Goal: Information Seeking & Learning: Learn about a topic

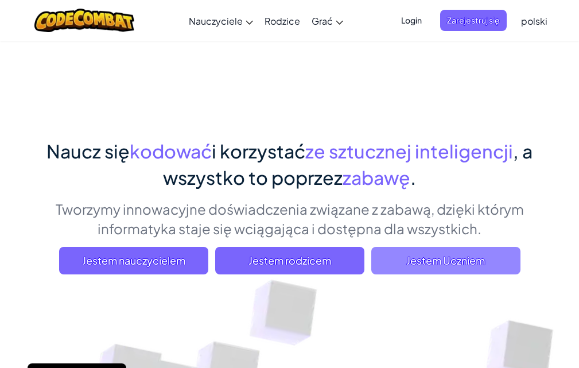
click at [460, 261] on font "Jestem Uczniem" at bounding box center [445, 259] width 79 height 13
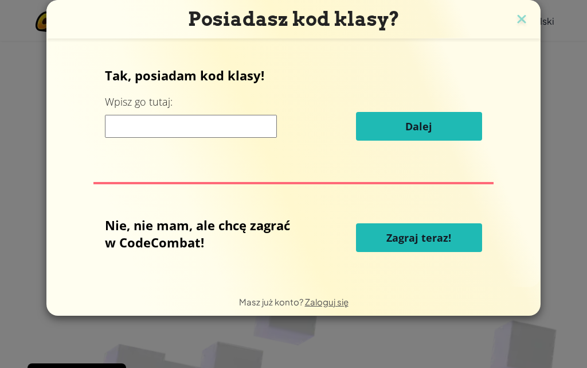
click at [452, 241] on button "Zagraj teraz!" at bounding box center [419, 237] width 126 height 29
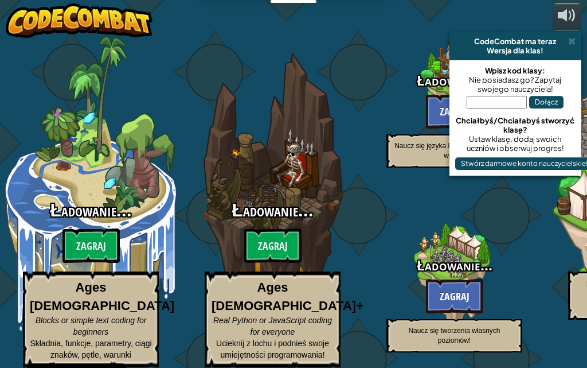
select select "pl"
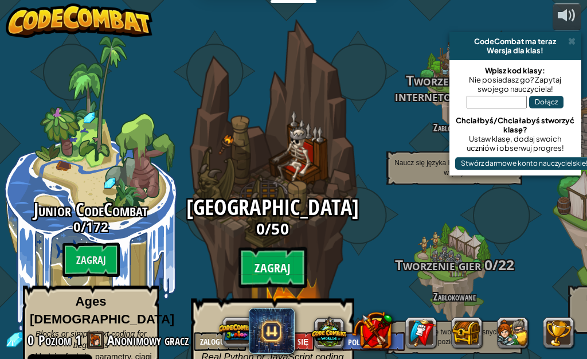
click at [283, 249] on btn "Zagraj" at bounding box center [273, 267] width 69 height 41
select select "pl"
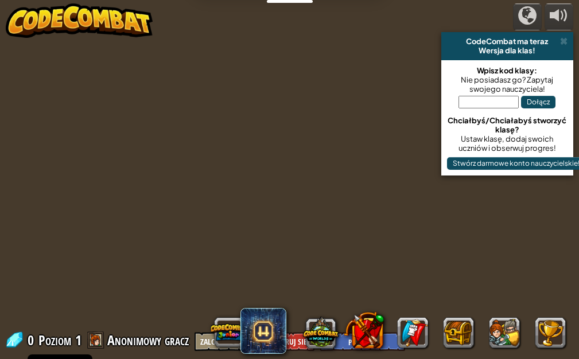
select select "pl"
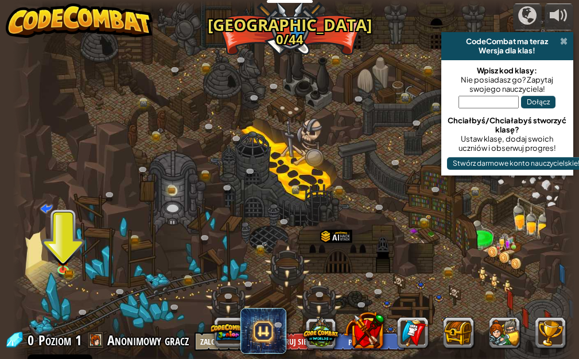
click at [566, 40] on span at bounding box center [563, 41] width 7 height 9
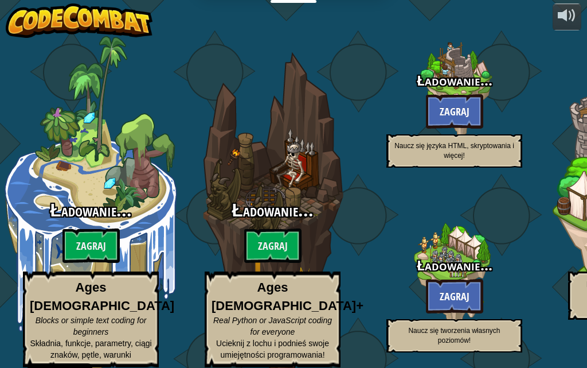
select select "pl"
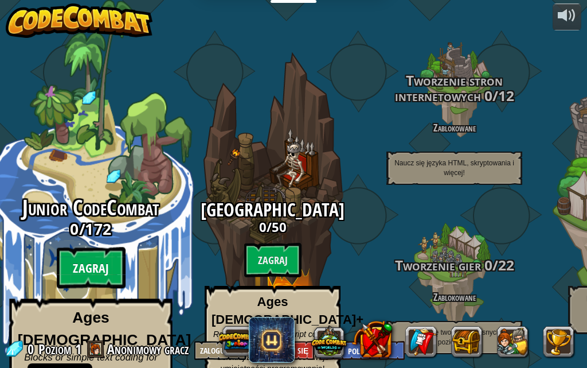
click at [100, 247] on btn "Zagraj" at bounding box center [91, 267] width 69 height 41
select select "pl"
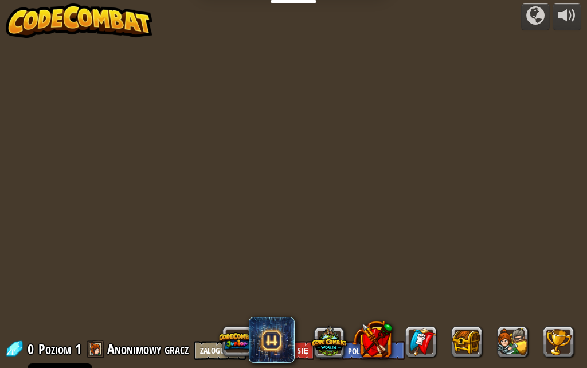
select select "pl"
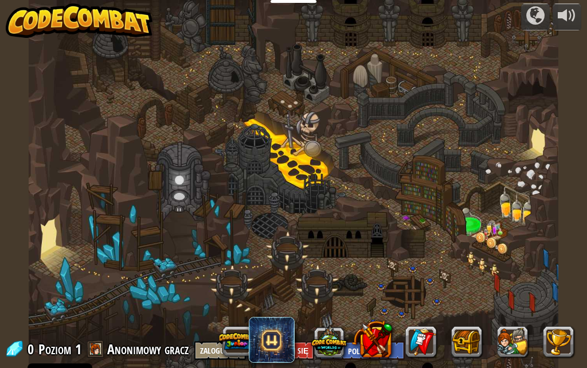
select select "pl"
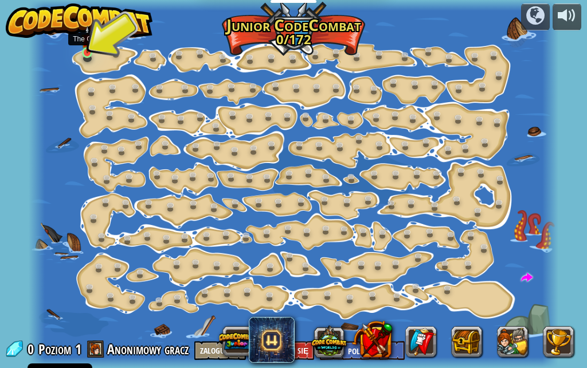
click at [88, 50] on img at bounding box center [87, 40] width 12 height 28
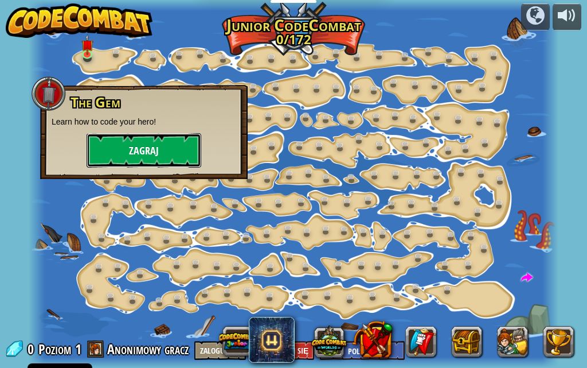
click at [146, 151] on button "Zagraj" at bounding box center [144, 150] width 115 height 34
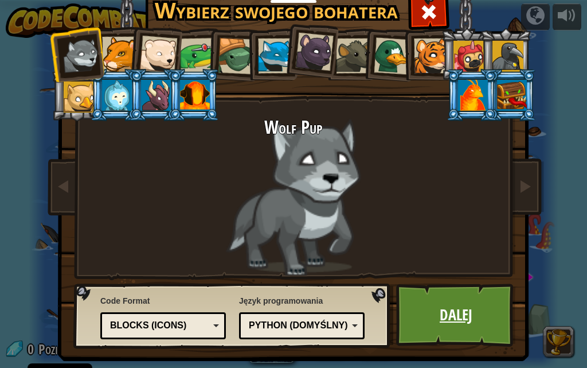
click at [460, 311] on link "Dalej" at bounding box center [456, 314] width 120 height 63
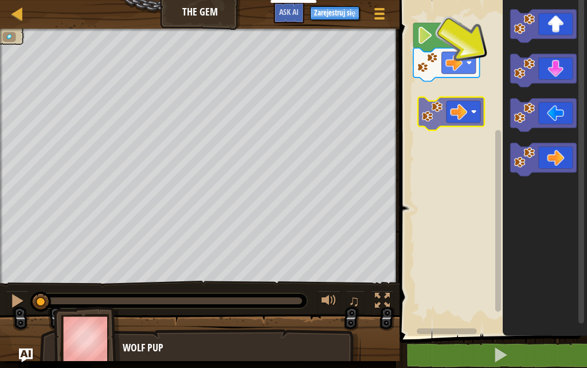
click at [438, 103] on div "Start" at bounding box center [491, 164] width 191 height 341
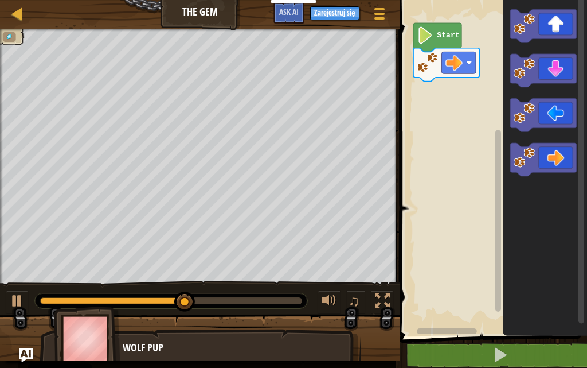
click at [441, 90] on div "Start" at bounding box center [491, 164] width 191 height 341
click at [445, 89] on div "Start" at bounding box center [491, 164] width 191 height 341
click at [18, 298] on div at bounding box center [17, 300] width 15 height 15
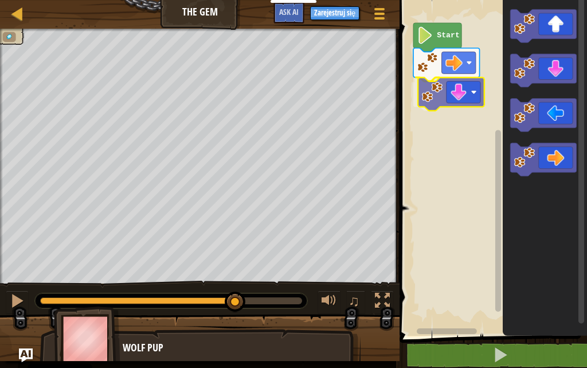
click at [450, 96] on div "Start" at bounding box center [491, 164] width 191 height 341
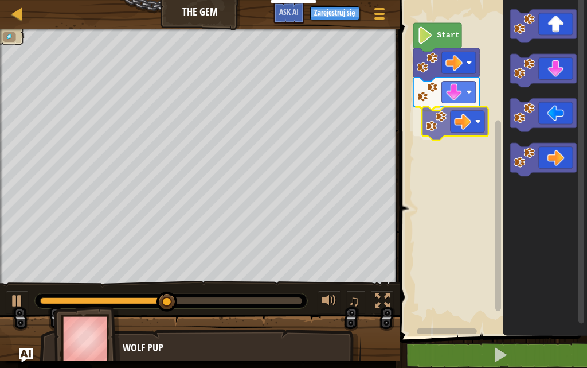
click at [468, 121] on div "Start" at bounding box center [491, 164] width 191 height 341
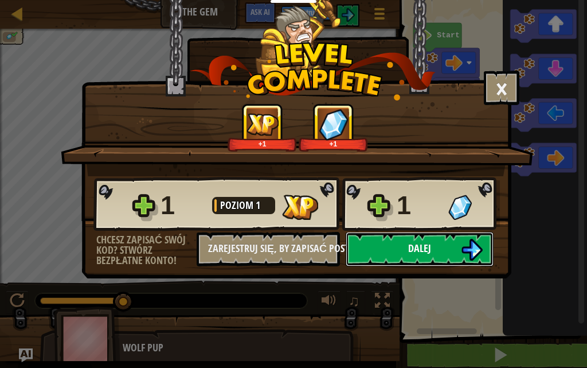
click at [400, 252] on button "Dalej" at bounding box center [420, 249] width 148 height 34
